Goal: Find specific page/section: Find specific page/section

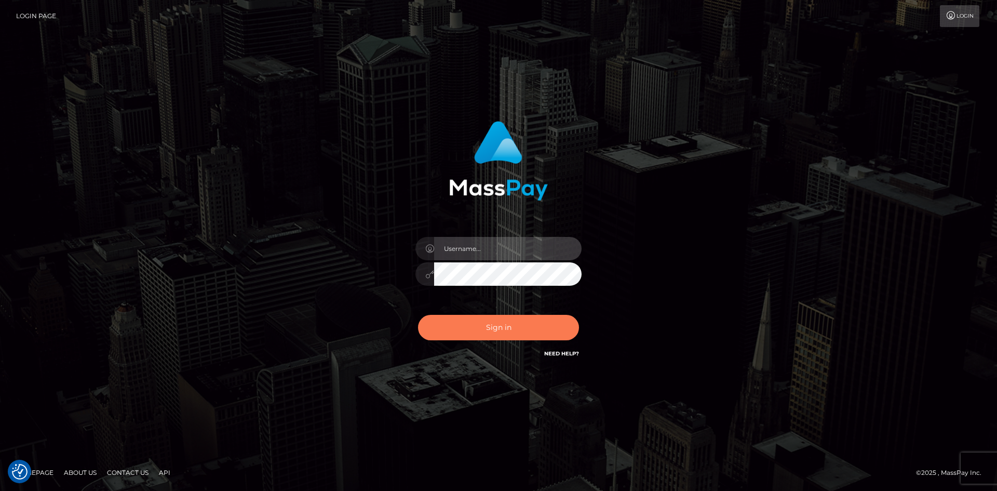
type input "hello.feetfinder"
drag, startPoint x: 522, startPoint y: 329, endPoint x: 473, endPoint y: 322, distance: 48.9
click at [521, 330] on button "Sign in" at bounding box center [498, 327] width 161 height 25
type input "hello.feetfinder"
click at [493, 325] on button "Sign in" at bounding box center [498, 327] width 161 height 25
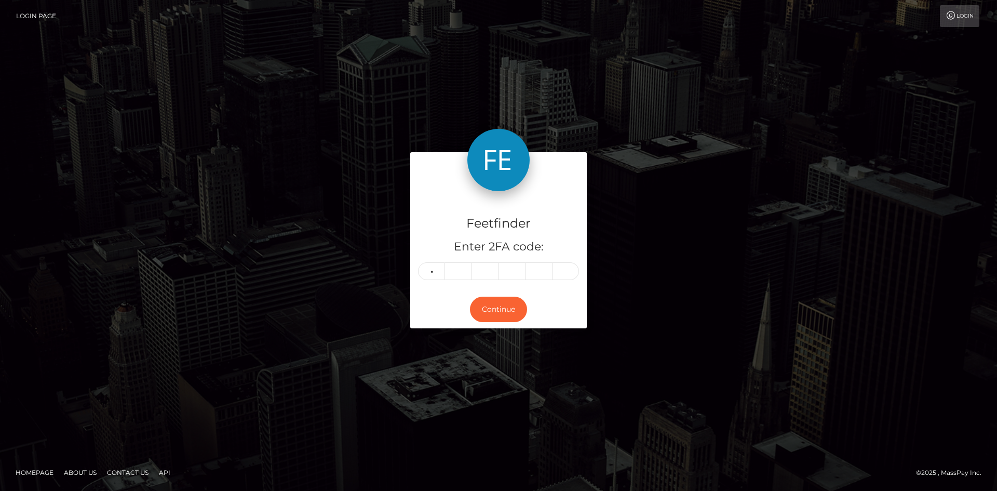
type input "7"
type input "5"
type input "8"
type input "6"
type input "3"
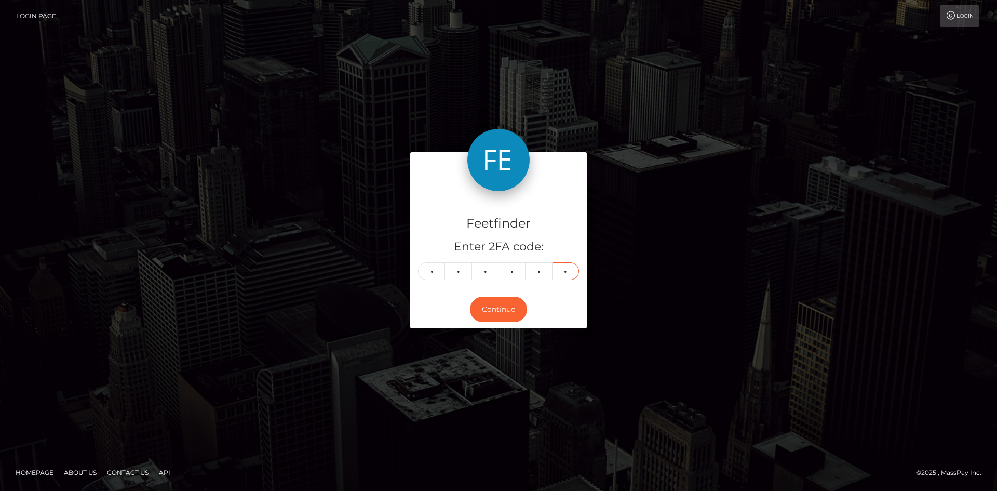
type input "9"
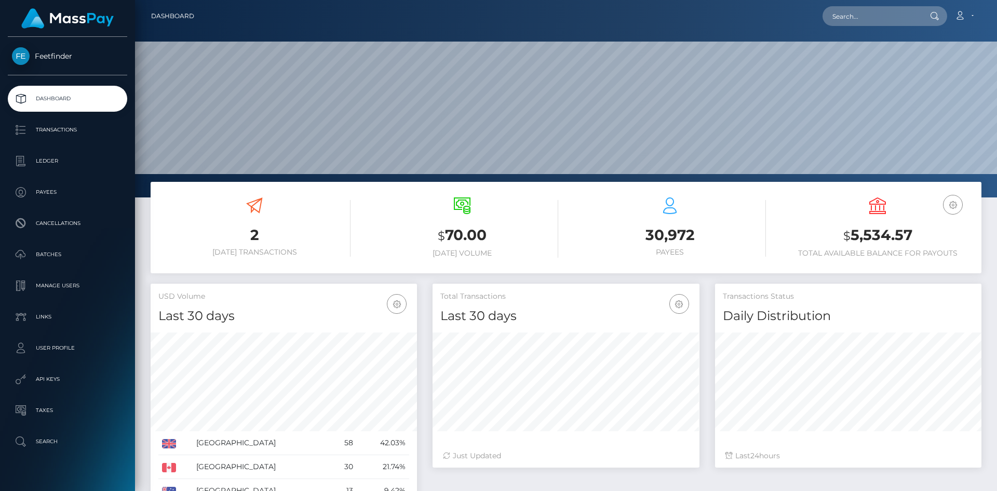
scroll to position [184, 267]
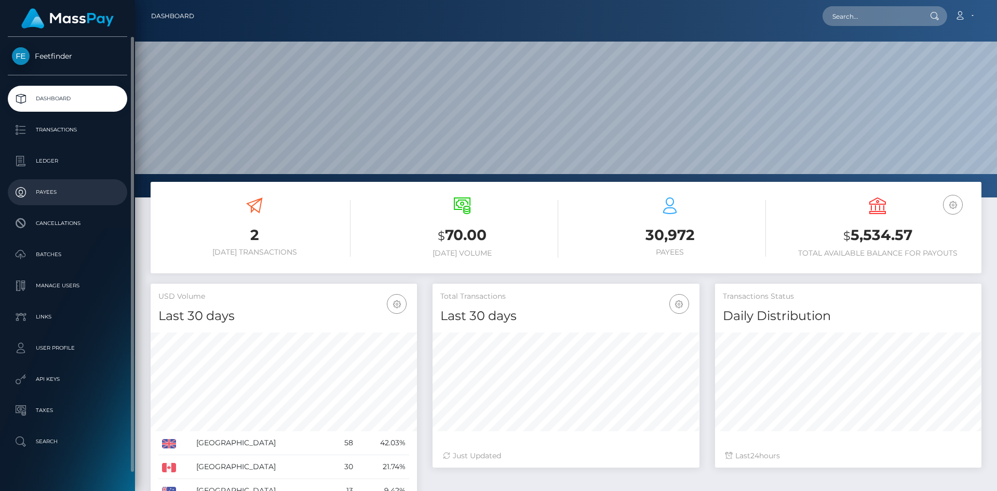
click at [59, 191] on p "Payees" at bounding box center [67, 192] width 111 height 16
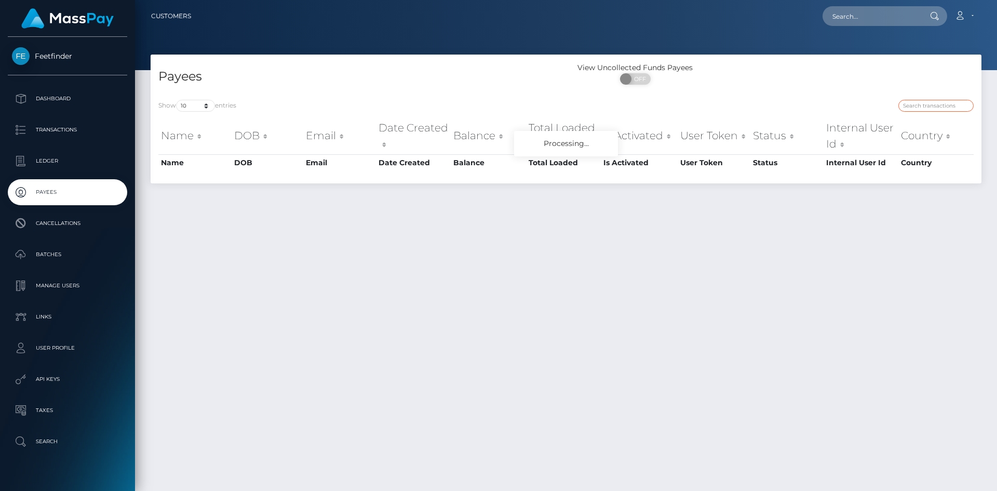
click at [925, 109] on input "search" at bounding box center [936, 106] width 75 height 12
paste input "079ee7bd-934c-11f0-bd85-0694aced620b"
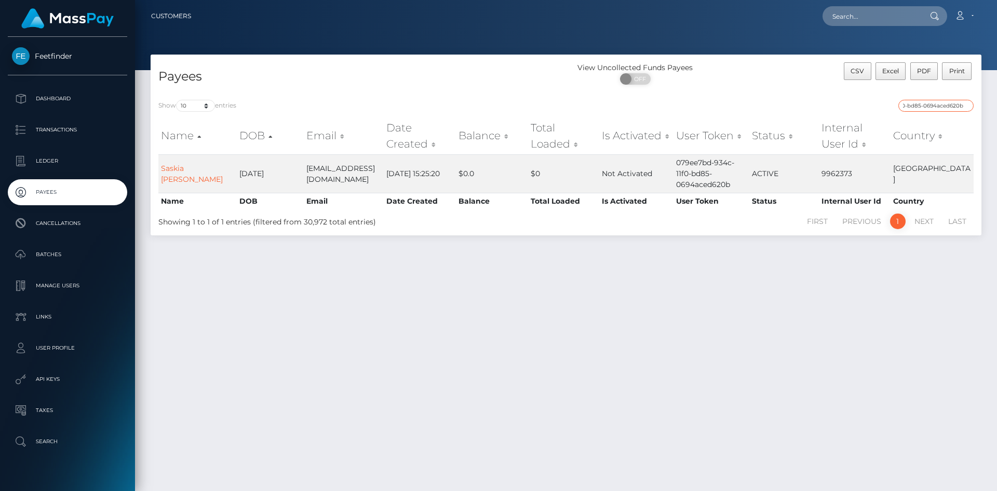
type input "079ee7bd-934c-11f0-bd85-0694aced620b"
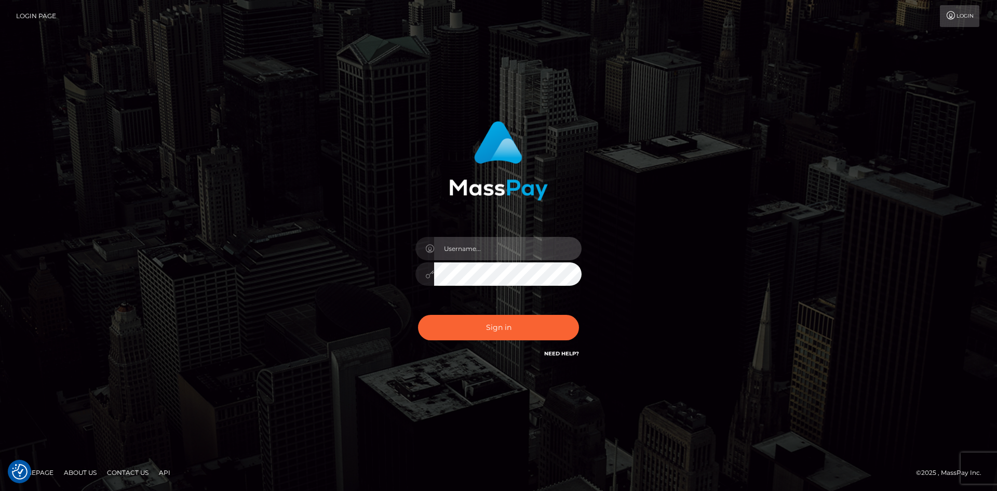
type input "hello.feetfinder"
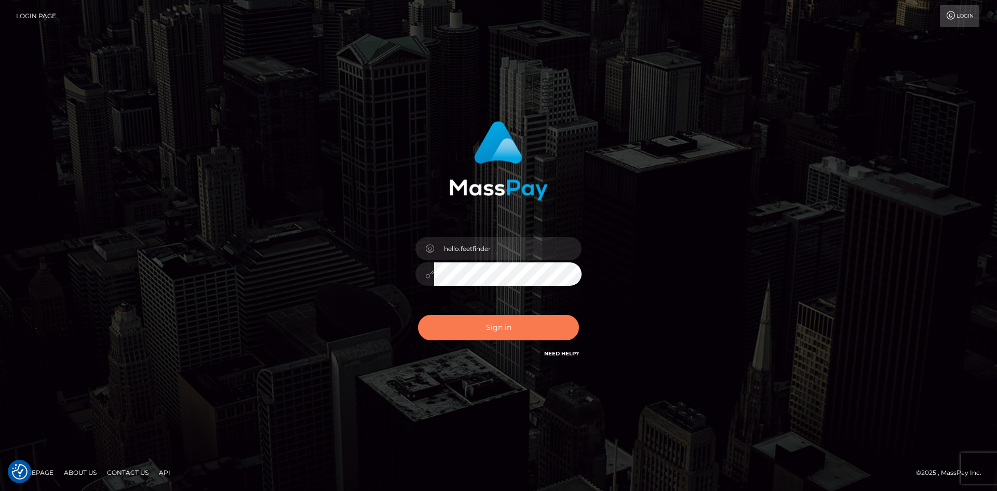
click at [500, 330] on button "Sign in" at bounding box center [498, 327] width 161 height 25
type input "hello.feetfinder"
click at [512, 328] on button "Sign in" at bounding box center [498, 327] width 161 height 25
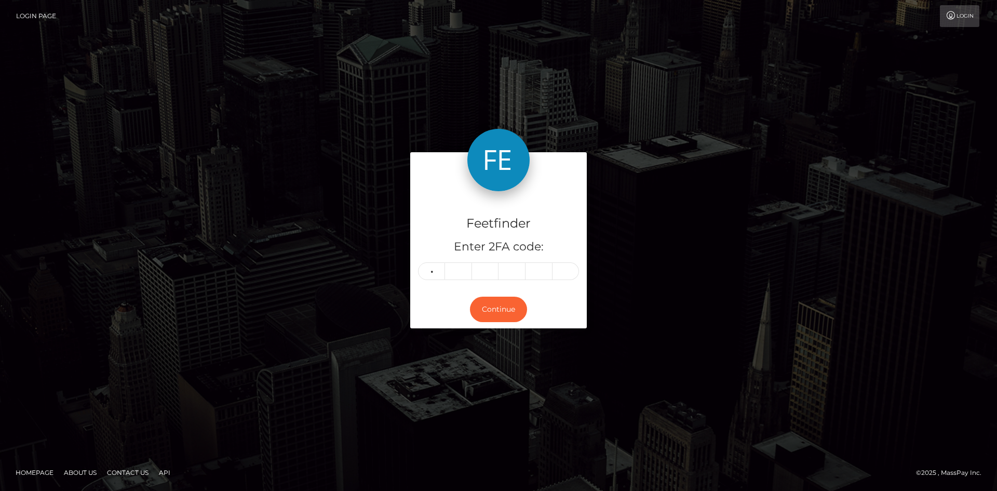
type input "4"
type input "1"
type input "4"
type input "7"
type input "9"
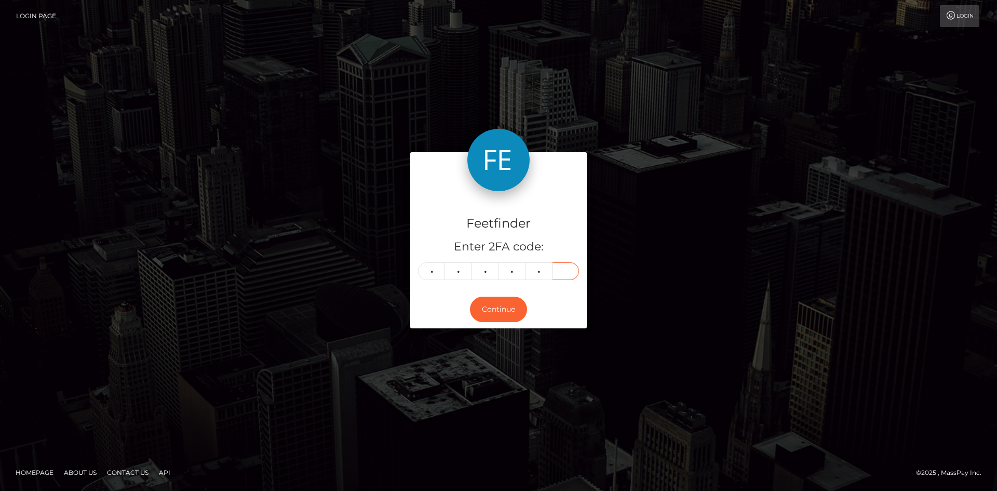
type input "2"
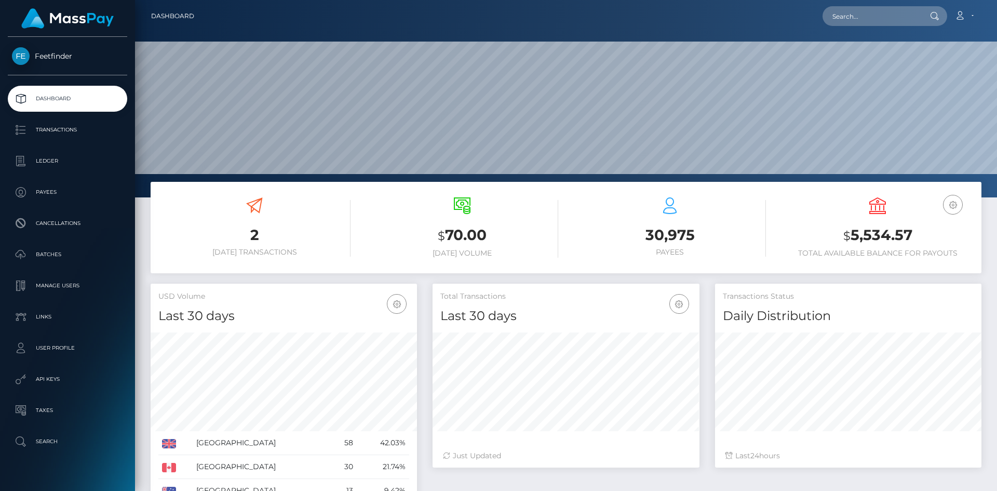
scroll to position [184, 267]
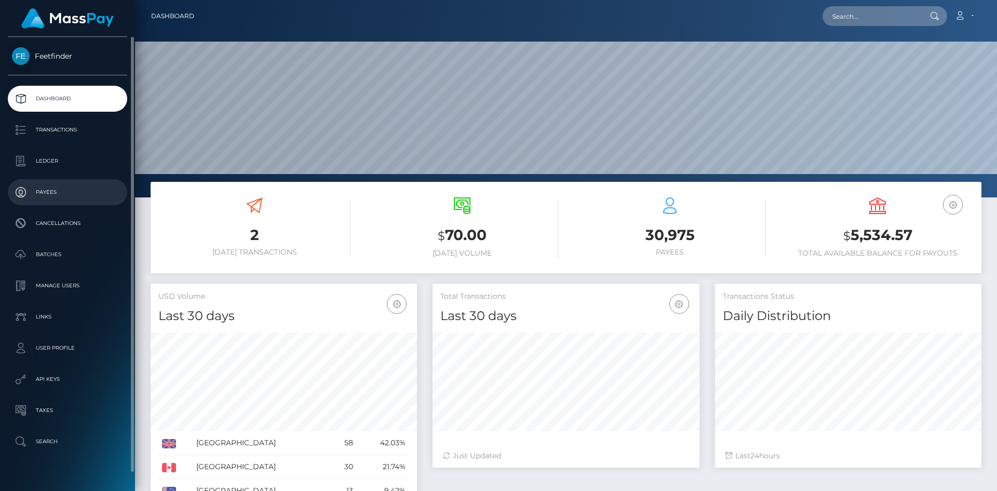
click at [55, 189] on p "Payees" at bounding box center [67, 192] width 111 height 16
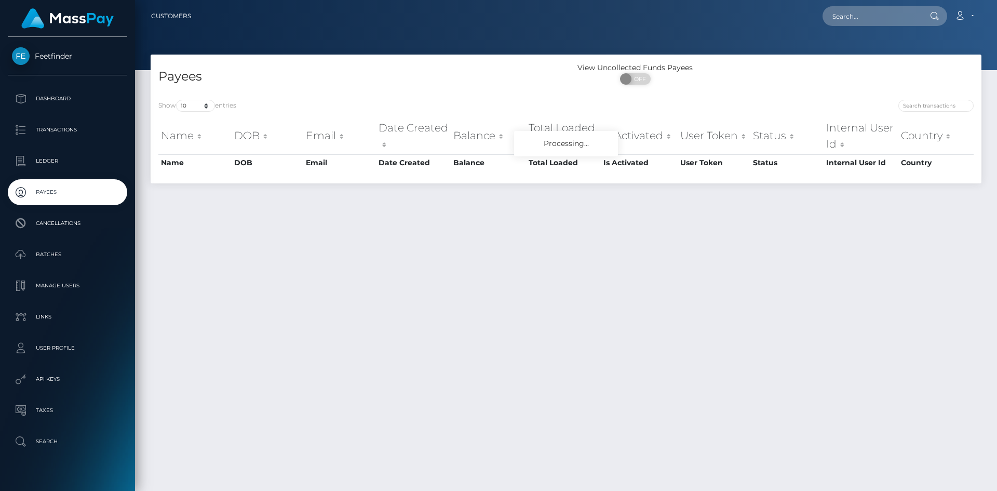
click at [927, 112] on div at bounding box center [774, 107] width 400 height 15
click at [925, 105] on input "search" at bounding box center [936, 106] width 75 height 12
paste input "cce92e7f-8fb9-11f0-bd85-0694aced620b"
type input "cce92e7f-8fb9-11f0-bd85-0694aced620b"
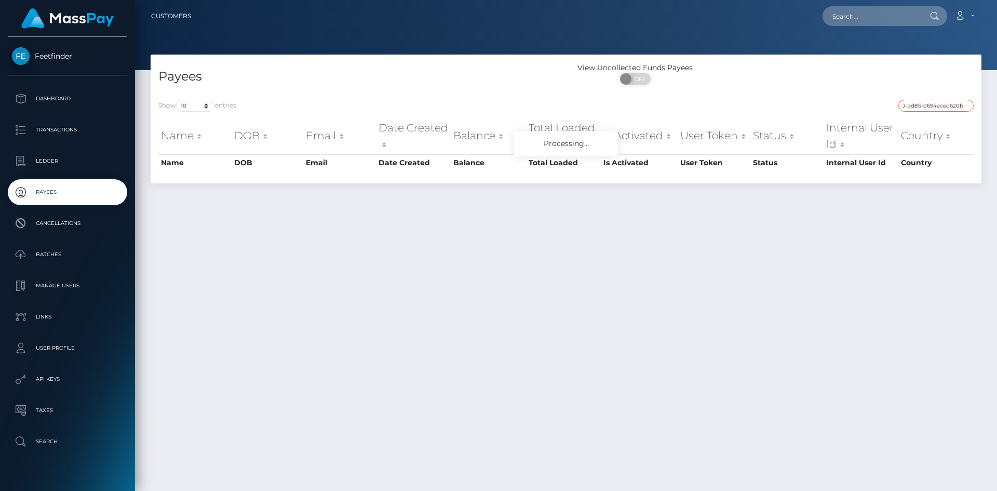
scroll to position [0, 0]
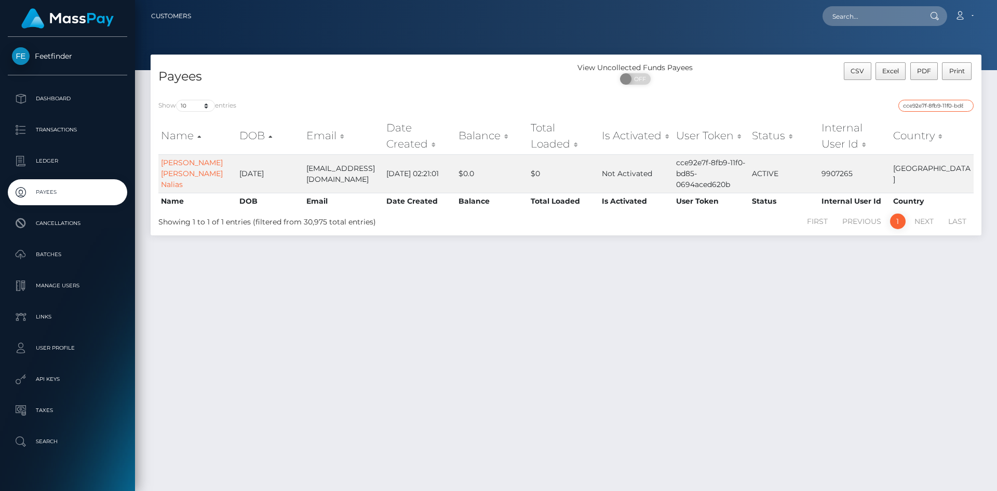
click at [931, 105] on input "cce92e7f-8fb9-11f0-bd85-0694aced620b" at bounding box center [936, 106] width 75 height 12
click at [930, 106] on input "cce92e7f-8fb9-11f0-bd85-0694aced620b" at bounding box center [936, 106] width 75 height 12
paste input "0d2ccef4-8823-11f0-8023-0266f44cc279"
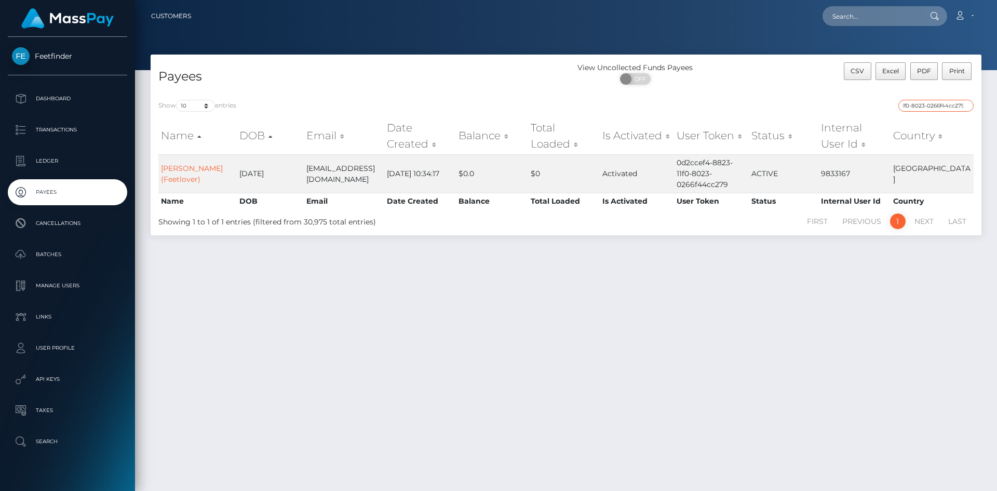
type input "0d2ccef4-8823-11f0-8023-0266f44cc279"
click at [644, 174] on td "Activated" at bounding box center [637, 173] width 74 height 38
drag, startPoint x: 644, startPoint y: 174, endPoint x: 619, endPoint y: 153, distance: 32.8
click at [642, 173] on td "Activated" at bounding box center [637, 173] width 74 height 38
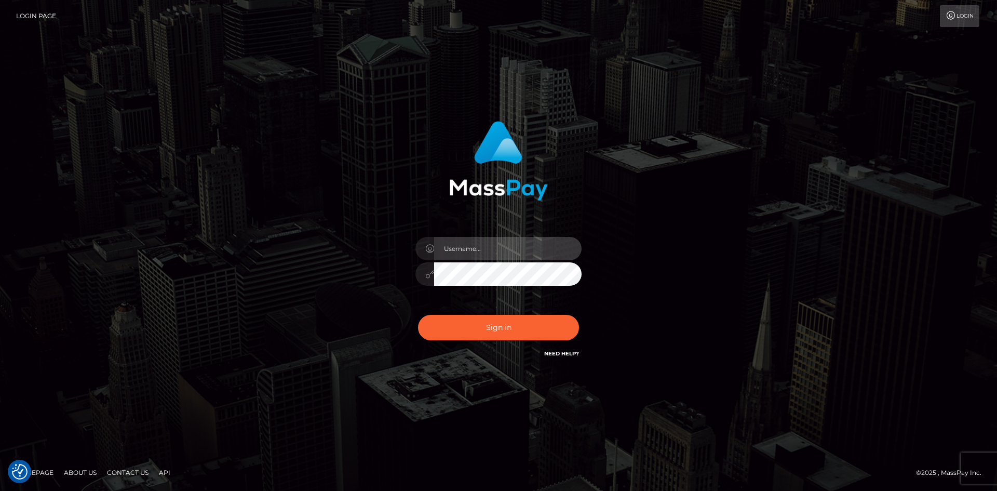
type input "hello.feetfinder"
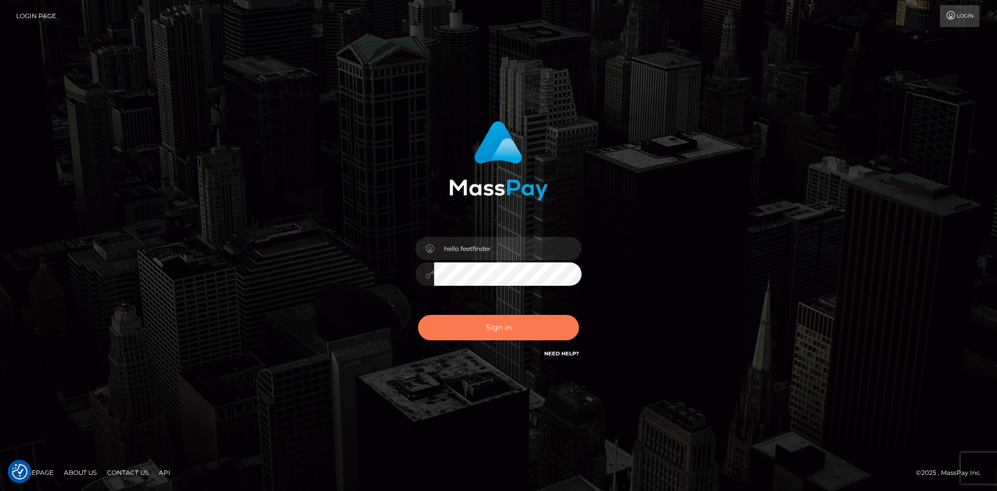
click at [502, 331] on button "Sign in" at bounding box center [498, 327] width 161 height 25
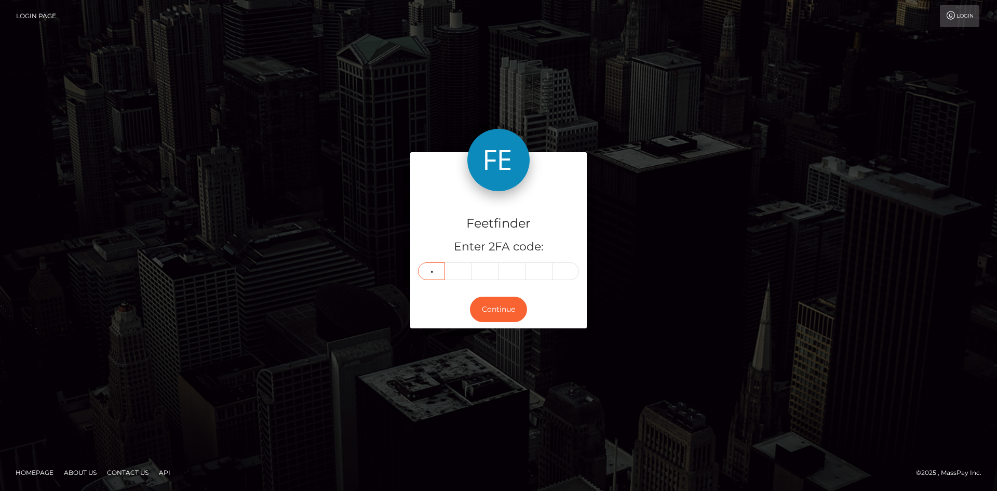
type input "4"
type input "5"
type input "8"
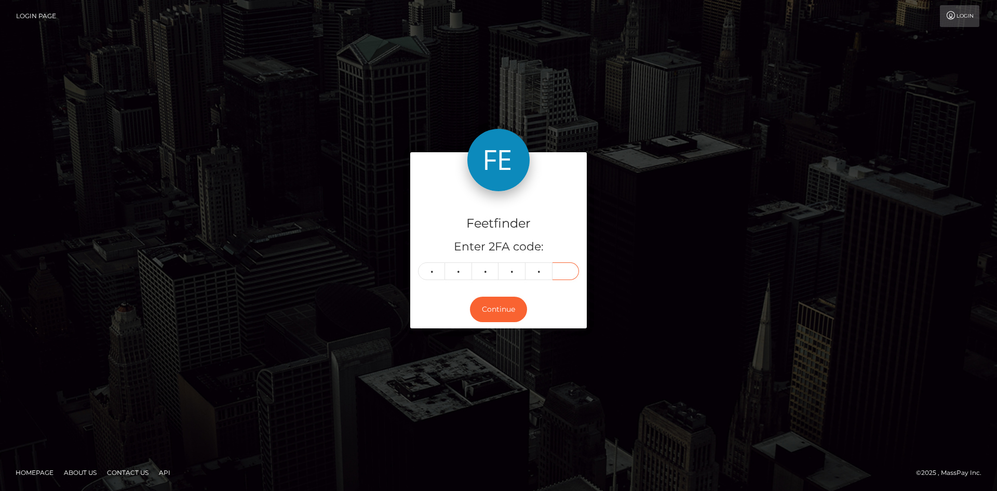
type input "6"
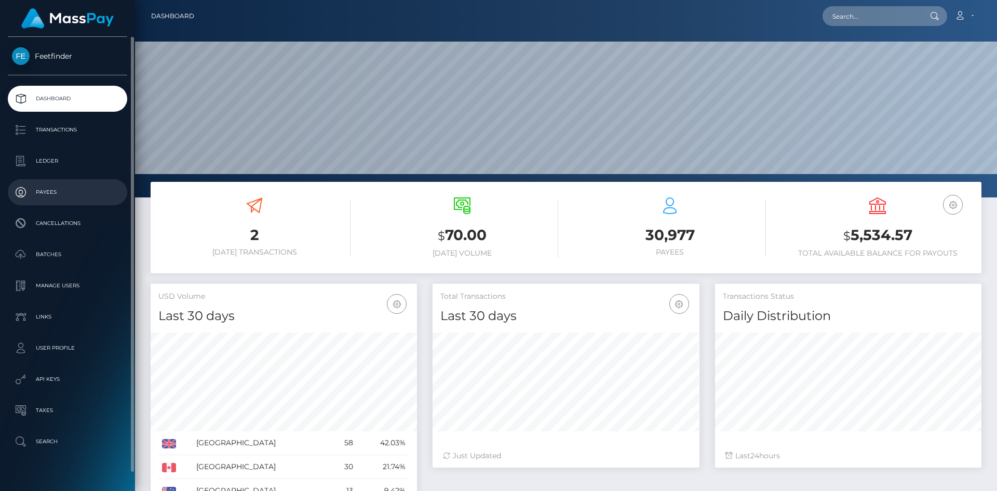
scroll to position [184, 267]
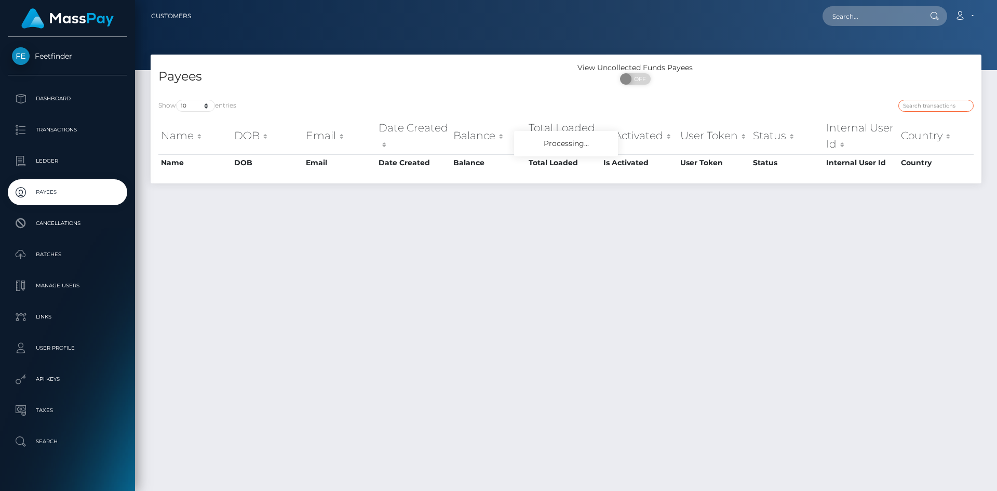
click at [911, 103] on input "search" at bounding box center [936, 106] width 75 height 12
paste input "04a330ea-8b6d-11f0-bd85-0694aced620b"
type input "04a330ea-8b6d-11f0-bd85-0694aced620b"
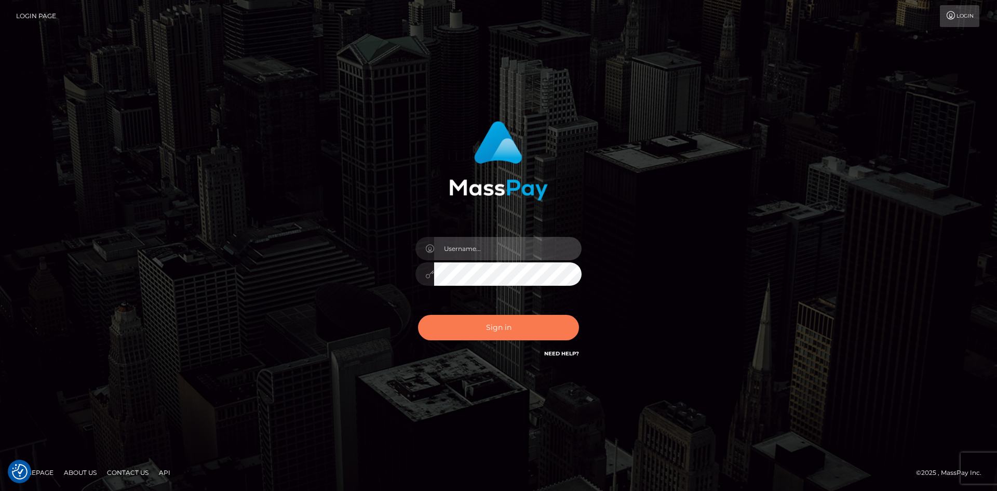
type input "hello.feetfinder"
click at [528, 332] on button "Sign in" at bounding box center [498, 327] width 161 height 25
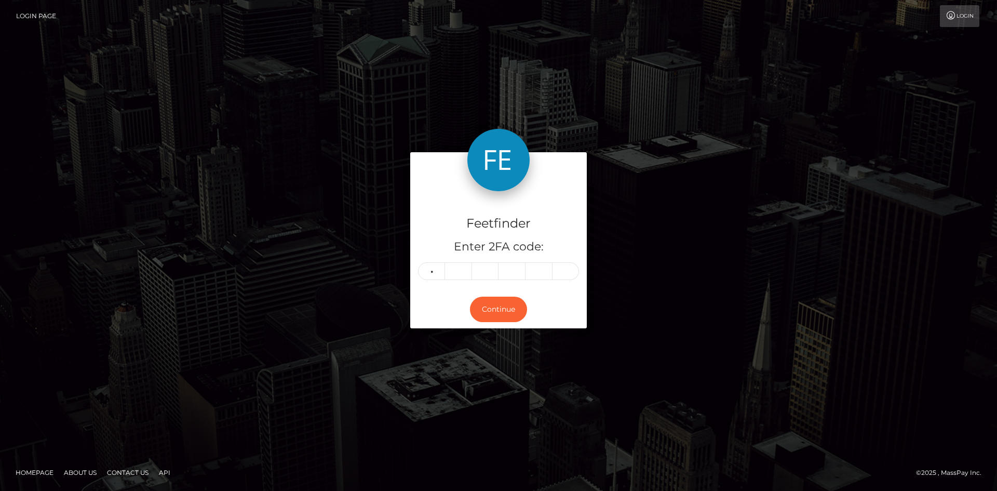
type input "0"
type input "7"
type input "8"
type input "4"
type input "1"
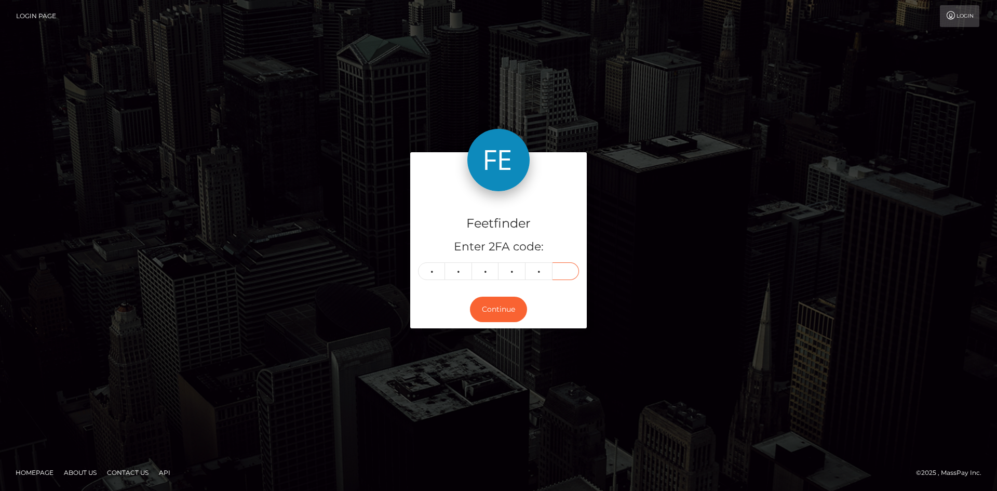
type input "6"
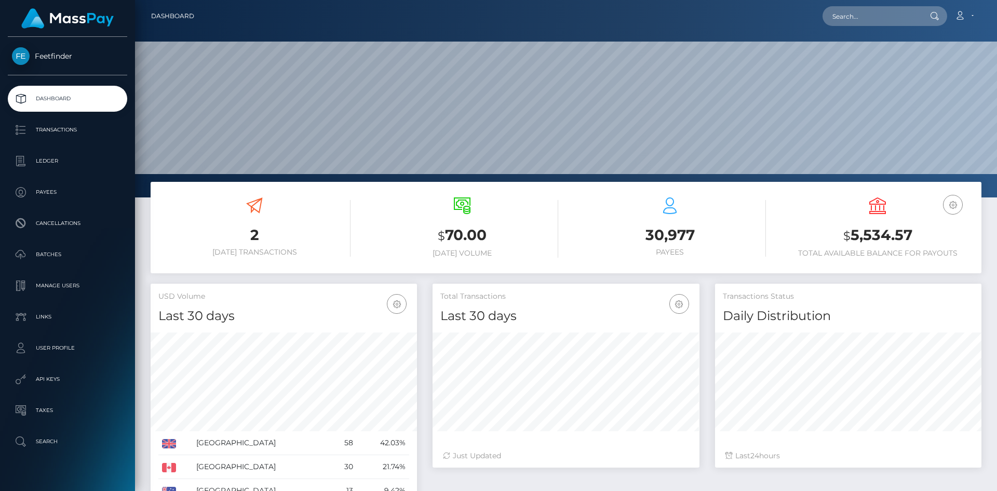
scroll to position [184, 267]
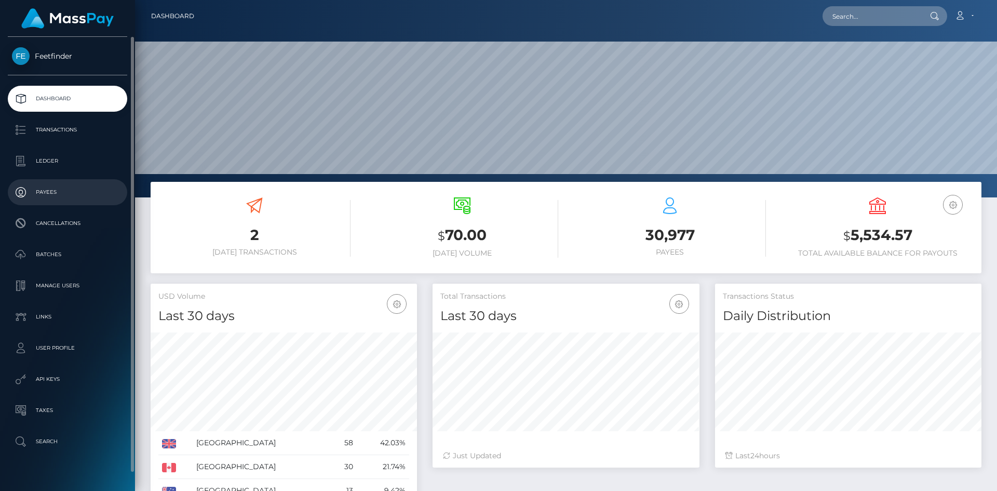
click at [51, 193] on p "Payees" at bounding box center [67, 192] width 111 height 16
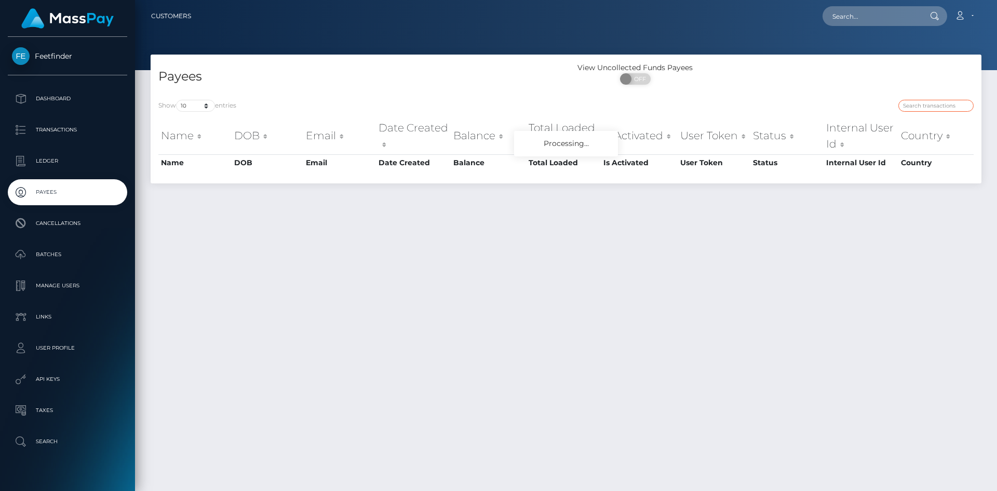
click at [918, 109] on input "search" at bounding box center [936, 106] width 75 height 12
paste input "d85b01aa-91d6-11f0-bd85-0694aced620b"
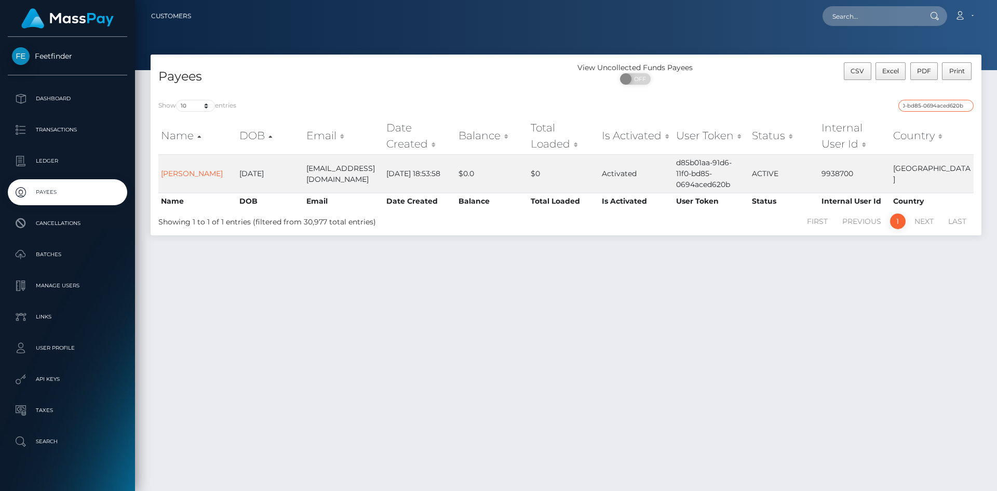
type input "d85b01aa-91d6-11f0-bd85-0694aced620b"
